Goal: Task Accomplishment & Management: Complete application form

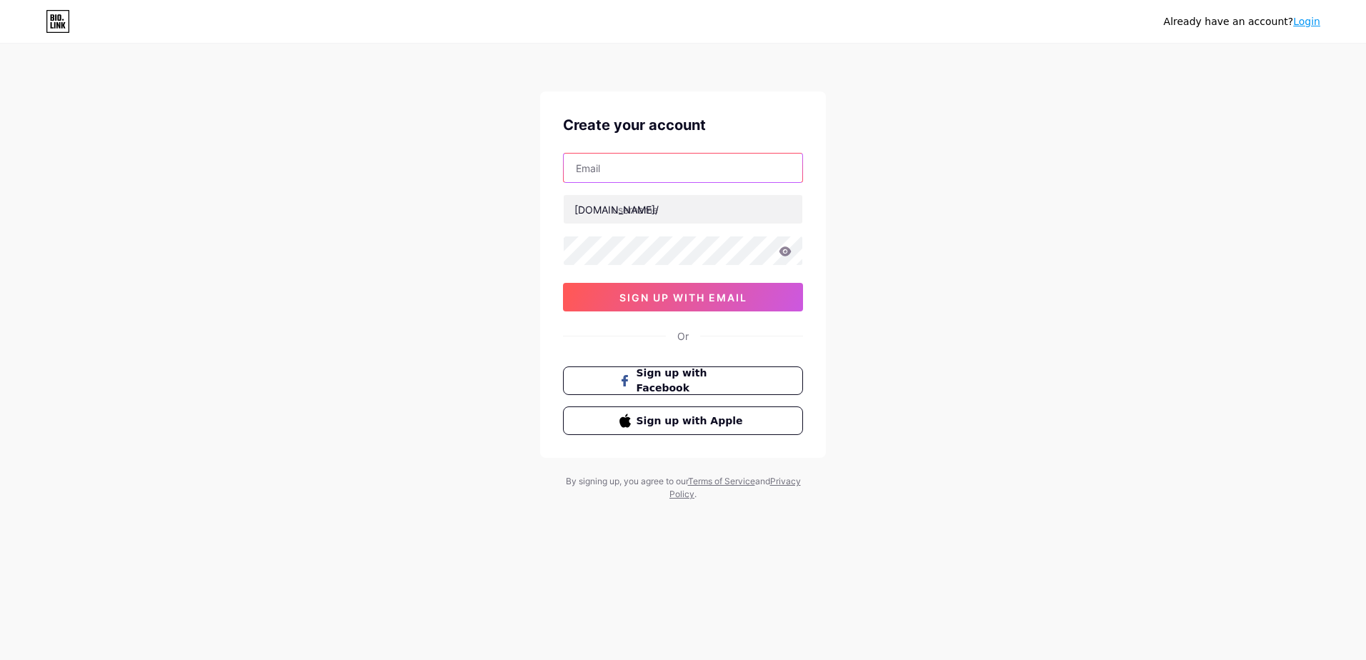
click at [628, 171] on input "text" at bounding box center [683, 168] width 239 height 29
type input "[EMAIL_ADDRESS][DOMAIN_NAME]"
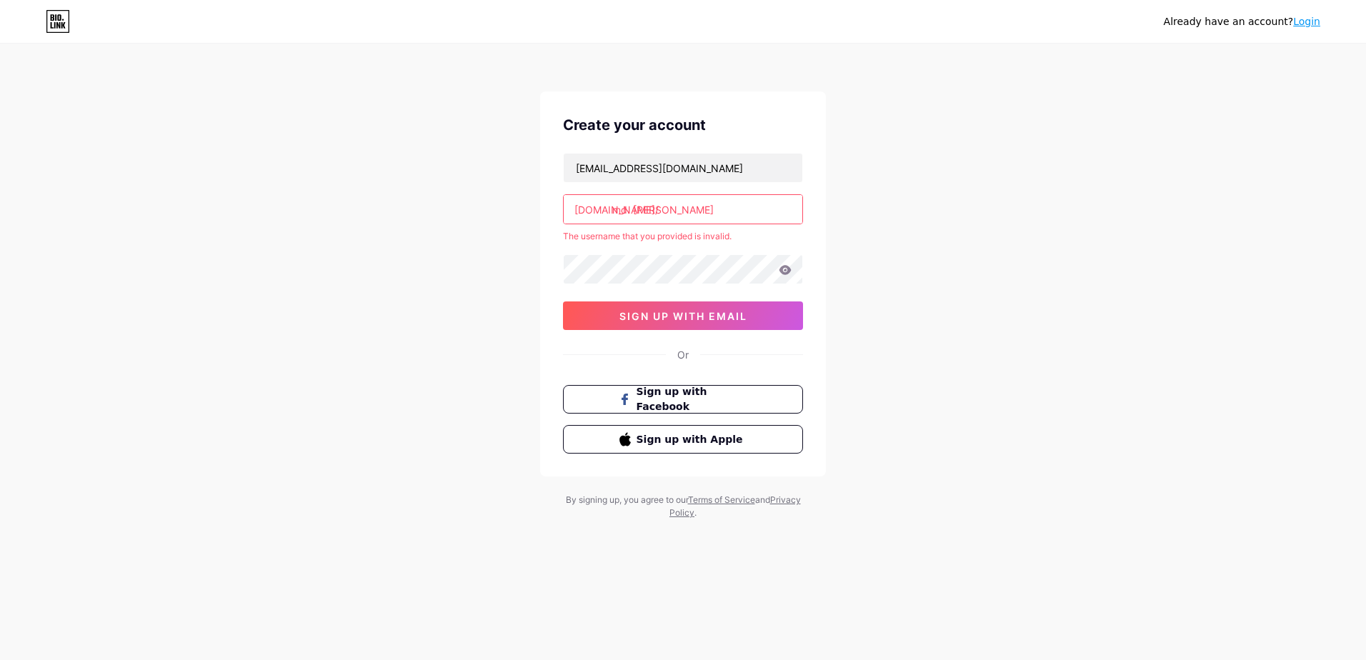
drag, startPoint x: 612, startPoint y: 213, endPoint x: 763, endPoint y: 204, distance: 151.1
click at [763, 204] on input "md. [PERSON_NAME]" at bounding box center [683, 209] width 239 height 29
drag, startPoint x: 717, startPoint y: 213, endPoint x: 611, endPoint y: 211, distance: 105.8
click at [611, 211] on div "[DOMAIN_NAME]/ md. [PERSON_NAME]" at bounding box center [683, 209] width 240 height 30
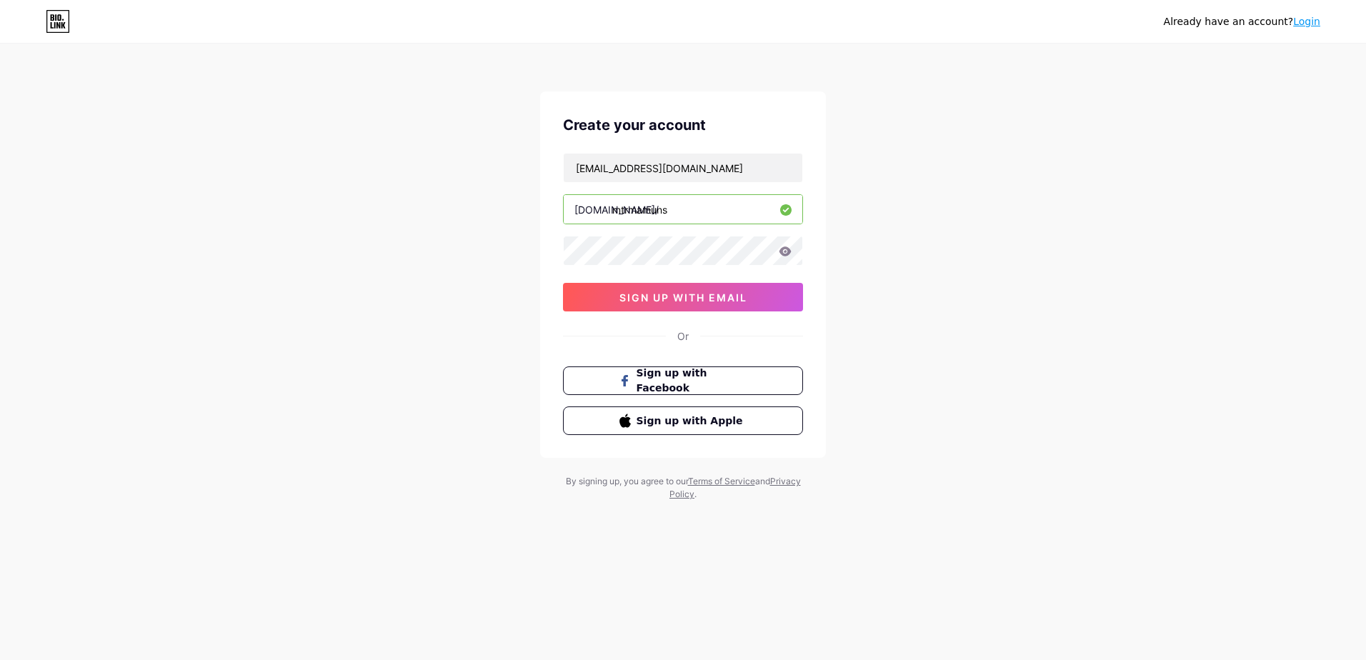
click at [740, 211] on input "mtrmamuns" at bounding box center [683, 209] width 239 height 29
type input "mtrmamuns"
click at [670, 305] on button "sign up with email" at bounding box center [683, 297] width 240 height 29
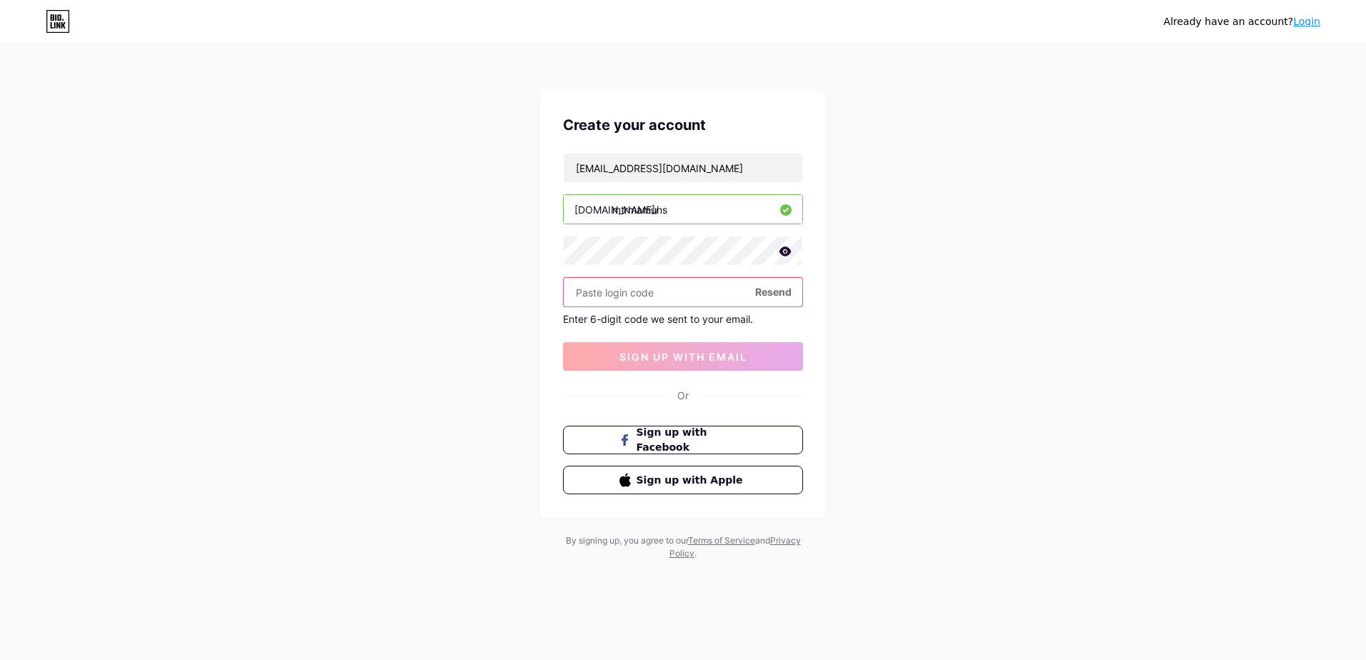
click at [683, 293] on input "text" at bounding box center [683, 292] width 239 height 29
click at [785, 255] on icon at bounding box center [786, 251] width 12 height 9
click at [785, 255] on icon at bounding box center [785, 252] width 12 height 10
click at [683, 286] on input "text" at bounding box center [683, 292] width 239 height 29
click at [632, 292] on input "text" at bounding box center [683, 292] width 239 height 29
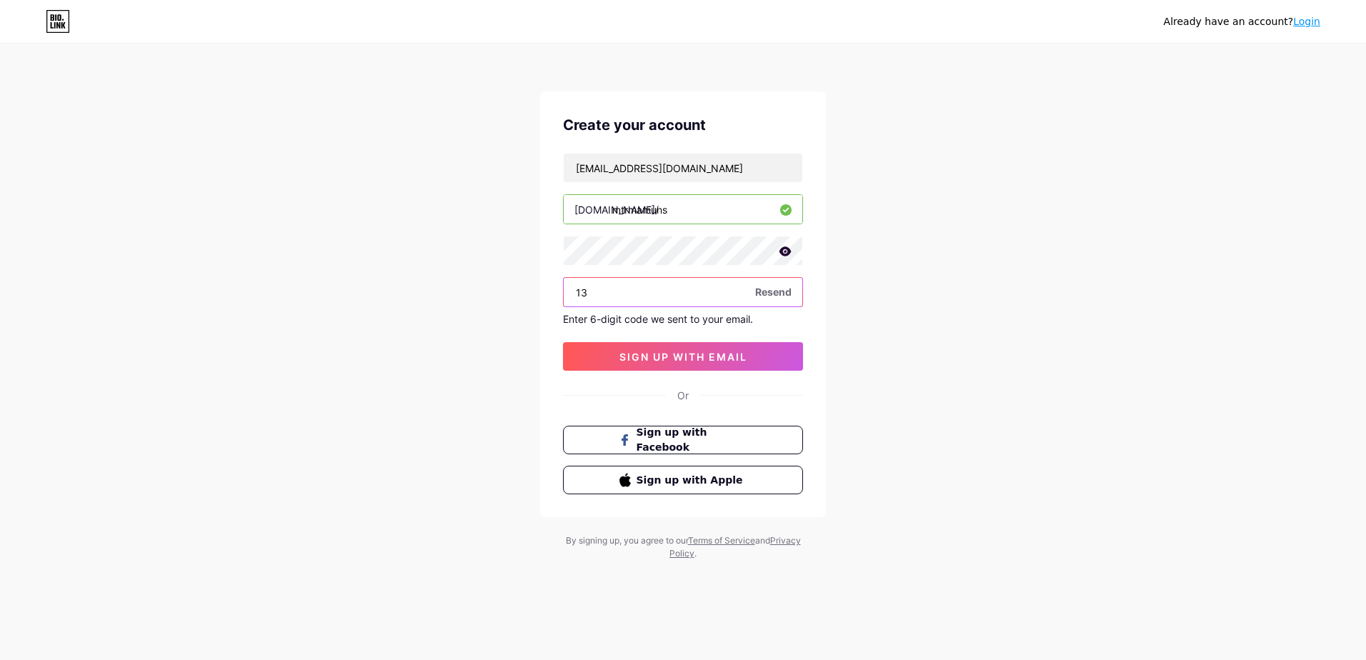
type input "1"
type input "101315"
click at [687, 351] on span "sign up with email" at bounding box center [684, 357] width 128 height 12
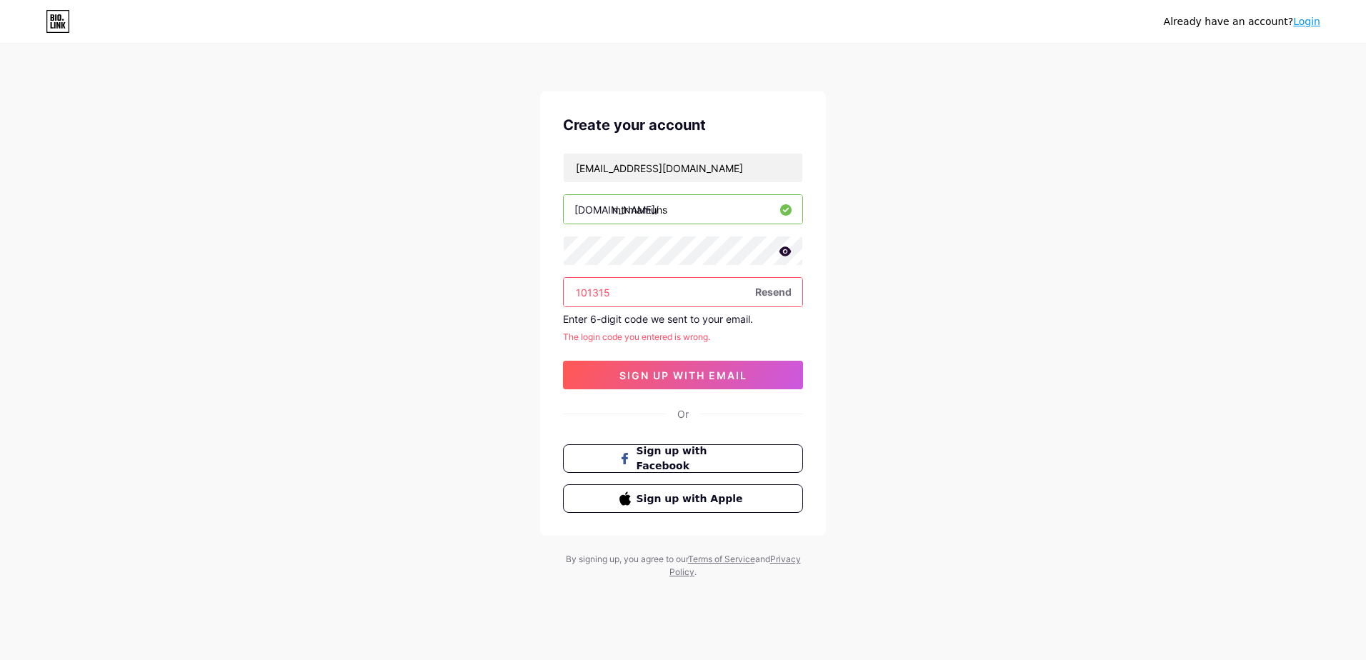
click at [774, 294] on span "Resend" at bounding box center [773, 291] width 36 height 15
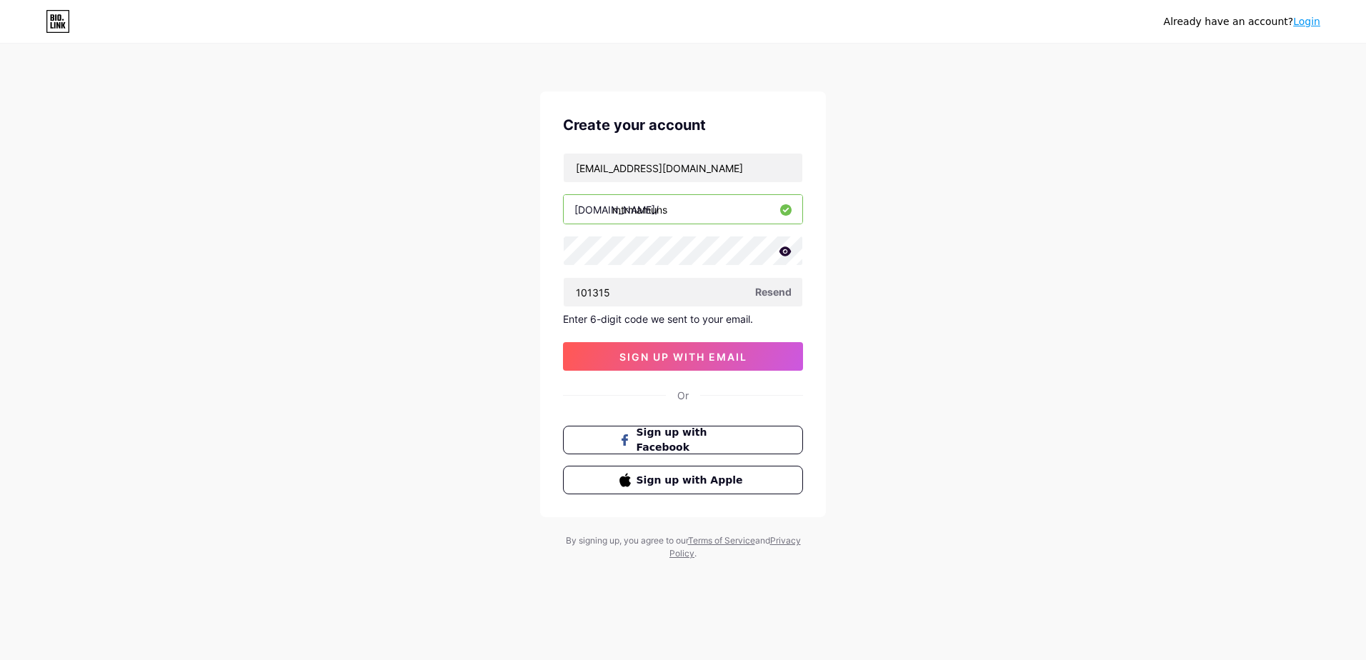
click at [983, 278] on div "Already have an account? Login Create your account [EMAIL_ADDRESS][DOMAIN_NAME]…" at bounding box center [683, 303] width 1366 height 606
click at [930, 401] on div "Already have an account? Login Create your account [EMAIL_ADDRESS][DOMAIN_NAME]…" at bounding box center [683, 303] width 1366 height 606
click at [991, 373] on div "Already have an account? Login Create your account [EMAIL_ADDRESS][DOMAIN_NAME]…" at bounding box center [683, 303] width 1366 height 606
click at [951, 378] on div "Already have an account? Login Create your account [EMAIL_ADDRESS][DOMAIN_NAME]…" at bounding box center [683, 303] width 1366 height 606
click at [921, 427] on div "Already have an account? Login Create your account [EMAIL_ADDRESS][DOMAIN_NAME]…" at bounding box center [683, 303] width 1366 height 606
